Goal: Task Accomplishment & Management: Manage account settings

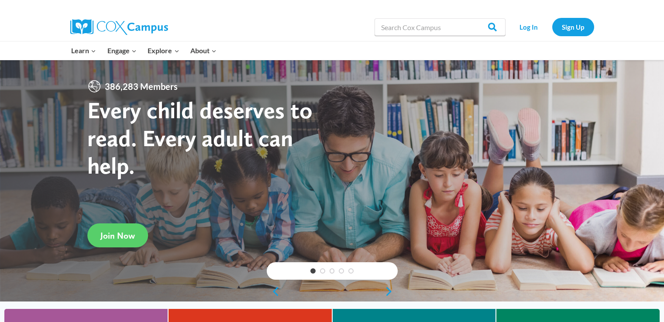
click at [222, 81] on div "386,283 Members Every child deserves to read. Every adult can help." at bounding box center [209, 144] width 245 height 131
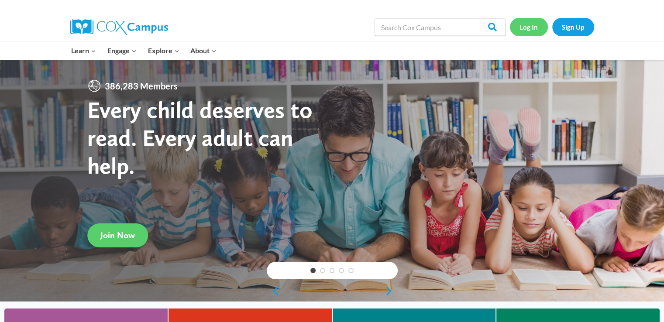
click at [532, 28] on link "Log In" at bounding box center [529, 27] width 38 height 18
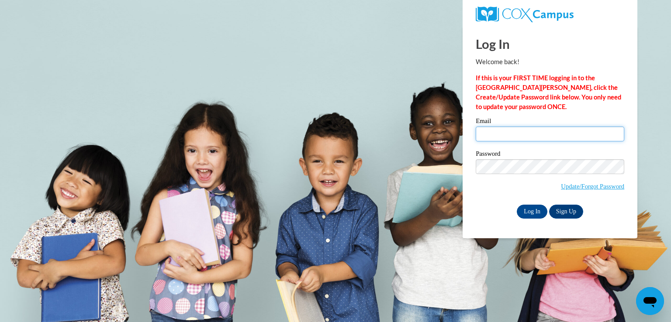
click at [494, 138] on input "Email" at bounding box center [550, 134] width 148 height 15
type input "Dianneneeka@gmail.com"
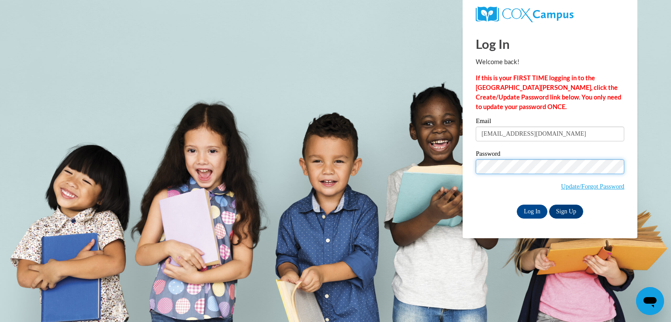
click at [479, 158] on div "Password Update/Forgot Password" at bounding box center [550, 177] width 148 height 52
click at [534, 210] on input "Log In" at bounding box center [532, 212] width 31 height 14
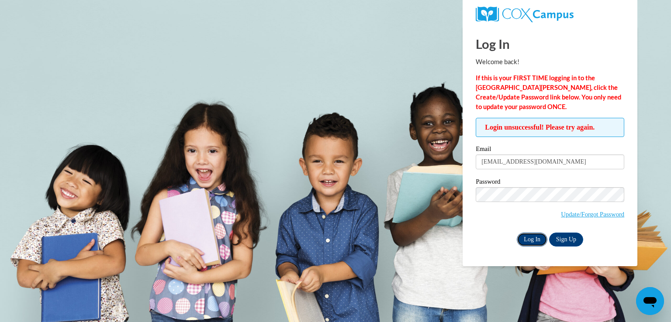
click at [533, 237] on input "Log In" at bounding box center [532, 240] width 31 height 14
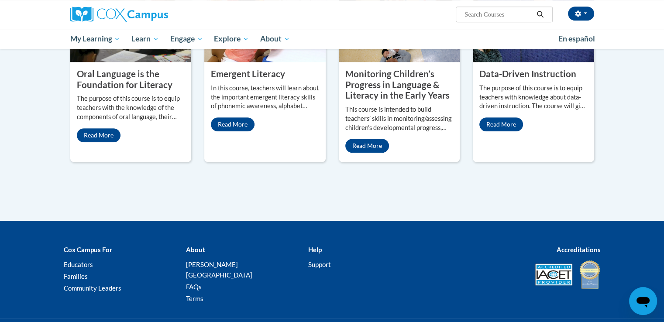
scroll to position [821, 0]
